Goal: Answer question/provide support: Answer question/provide support

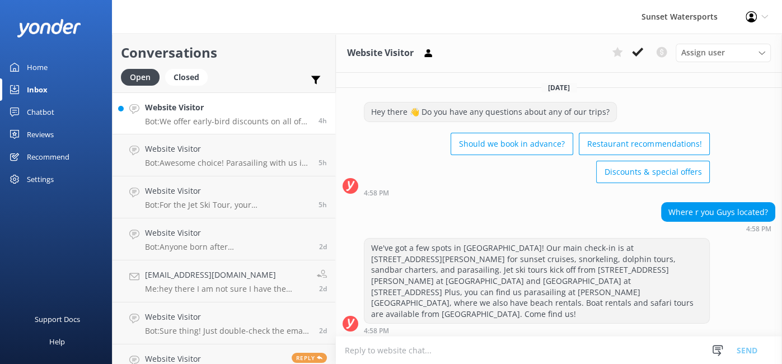
click at [230, 118] on p "Bot: We offer early-bird discounts on all of our morning trips! Plus, when you …" at bounding box center [227, 121] width 165 height 10
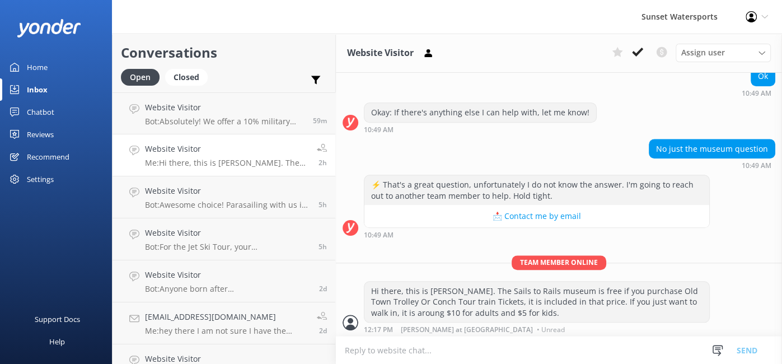
scroll to position [669, 0]
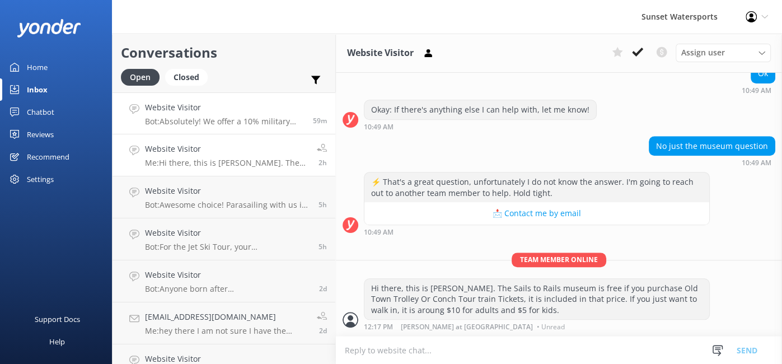
click at [221, 123] on p "Bot: Absolutely! We offer a 10% military discount for veterans. To apply the di…" at bounding box center [225, 121] width 160 height 10
